Goal: Information Seeking & Learning: Learn about a topic

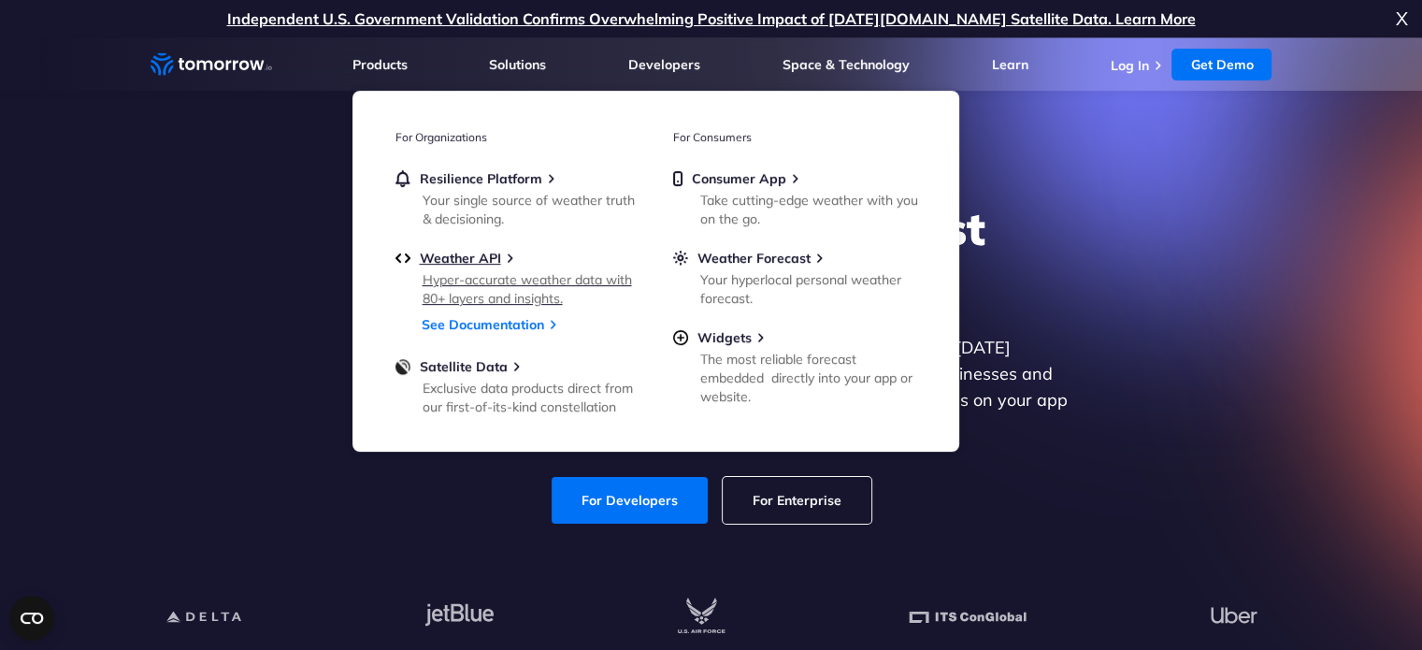
click at [480, 277] on div "Hyper-accurate weather data with 80+ layers and insights." at bounding box center [531, 288] width 218 height 37
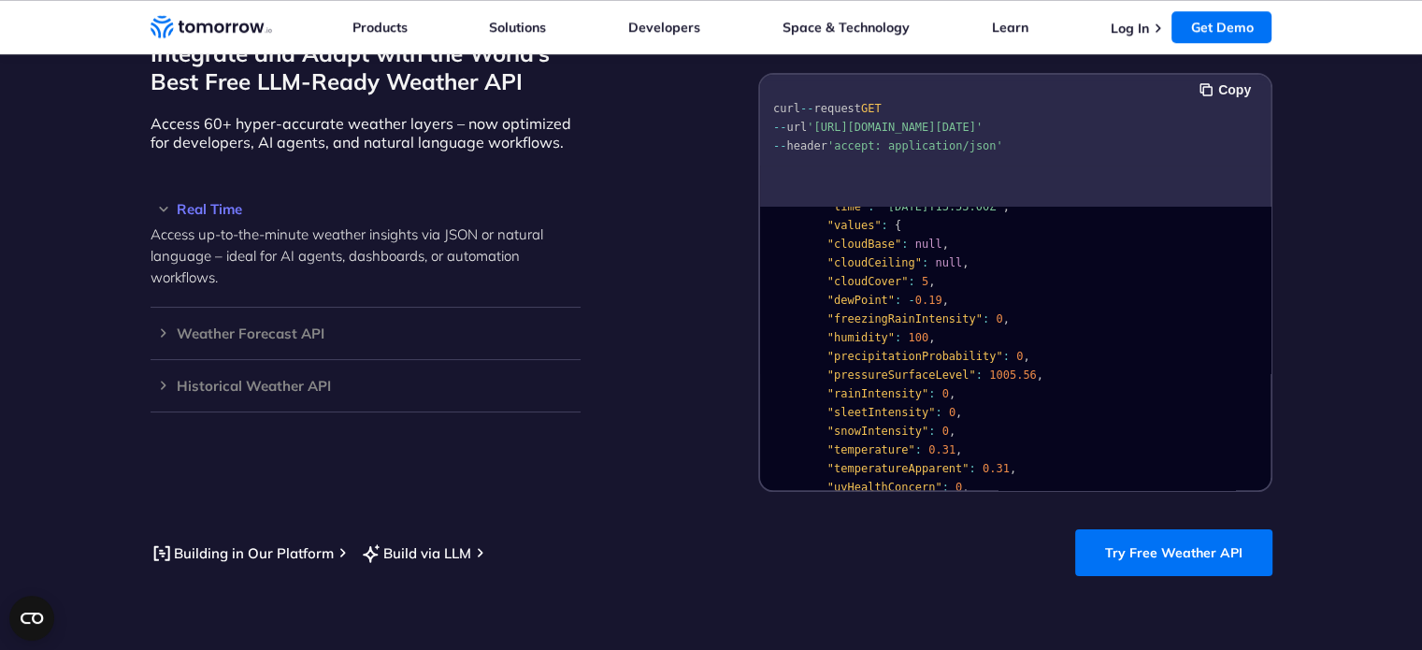
scroll to position [74, 0]
click at [862, 291] on span ""dewPoint"" at bounding box center [859, 297] width 67 height 13
click at [893, 347] on span ""precipitationProbability"" at bounding box center [914, 353] width 176 height 13
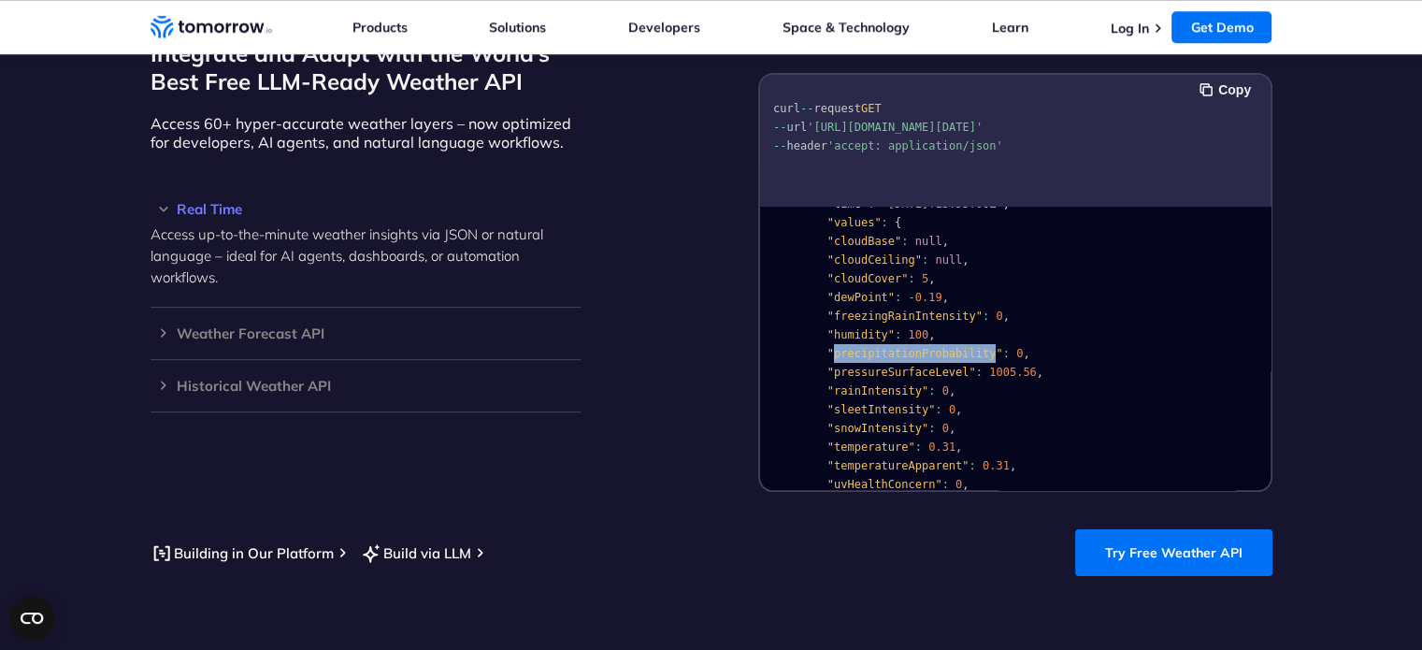
scroll to position [160, 0]
